Goal: Information Seeking & Learning: Find specific fact

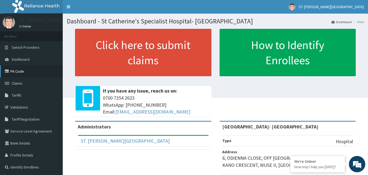
click at [34, 75] on link "PA Code" at bounding box center [31, 71] width 63 height 12
click at [22, 97] on link "Tariffs" at bounding box center [31, 95] width 63 height 12
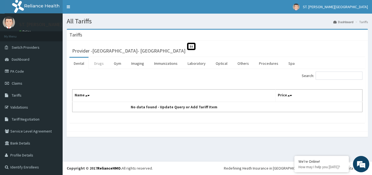
click at [96, 64] on link "Drugs" at bounding box center [99, 63] width 18 height 11
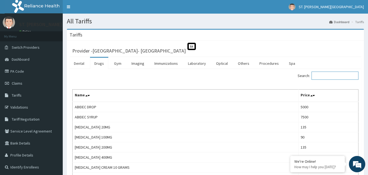
click at [322, 78] on input "Search:" at bounding box center [334, 76] width 47 height 8
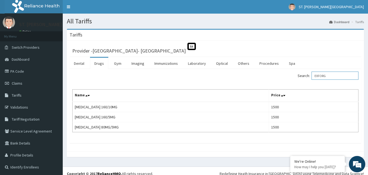
type input "EXFORG"
